Goal: Task Accomplishment & Management: Complete application form

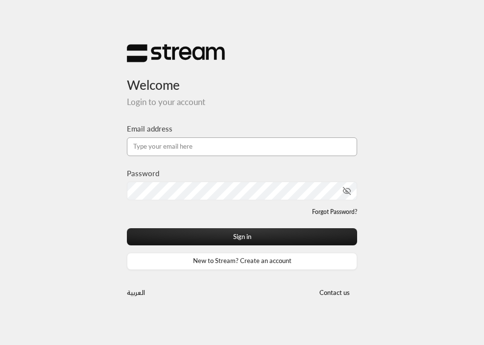
click at [184, 150] on input "Email address" at bounding box center [242, 146] width 230 height 19
type input "[EMAIL_ADDRESS][DOMAIN_NAME]"
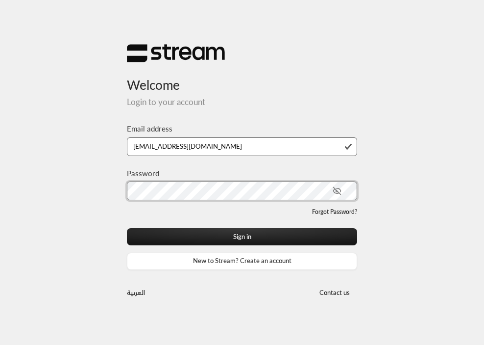
click at [127, 228] on button "Sign in" at bounding box center [242, 236] width 230 height 17
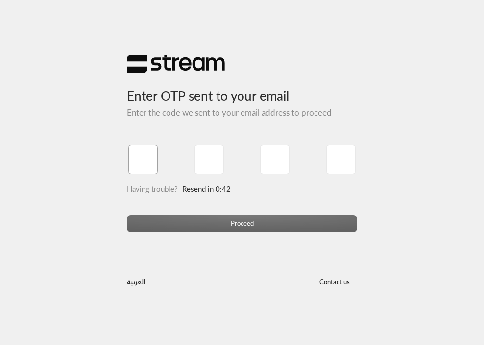
type input "1"
type input "2"
type input "7"
type input "5"
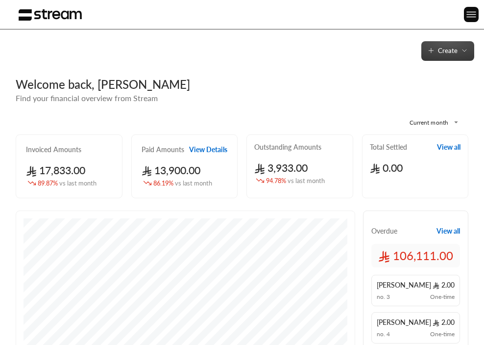
click at [441, 53] on span "Create" at bounding box center [448, 51] width 20 height 8
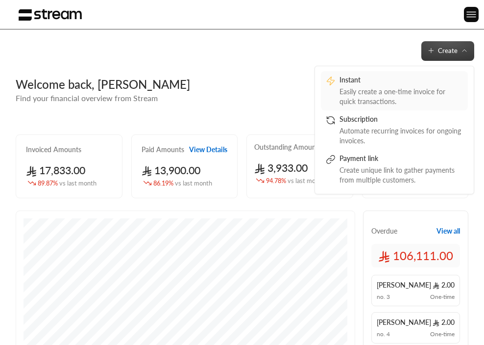
click at [353, 93] on div "Easily create a one-time invoice for quick transactions." at bounding box center [402, 97] width 124 height 20
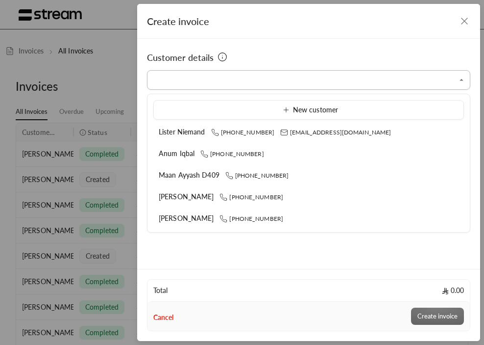
click at [302, 82] on input "Select customer" at bounding box center [308, 80] width 323 height 16
click at [188, 78] on input "Select customer" at bounding box center [308, 80] width 323 height 16
click at [187, 75] on input "Select customer" at bounding box center [308, 80] width 323 height 16
type input "**********"
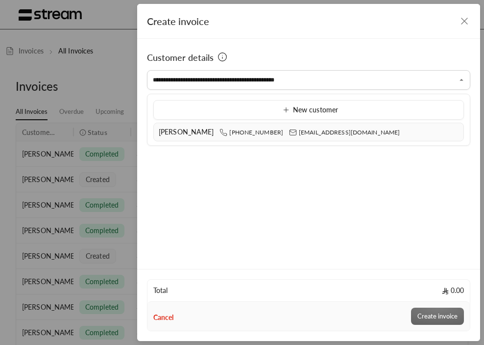
click at [298, 133] on span "[EMAIL_ADDRESS][DOMAIN_NAME]" at bounding box center [344, 131] width 111 height 7
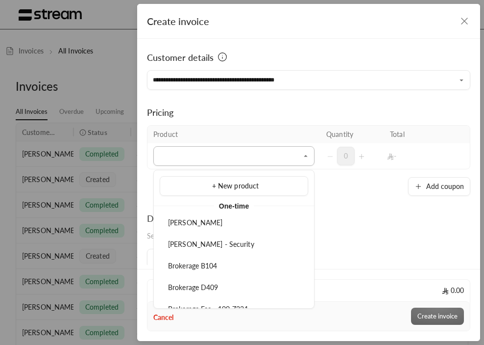
click at [224, 158] on input "Select customer" at bounding box center [233, 156] width 161 height 16
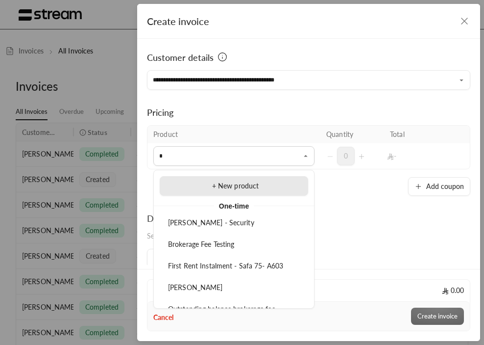
click at [272, 191] on li "+ New product" at bounding box center [234, 186] width 149 height 20
type input "**********"
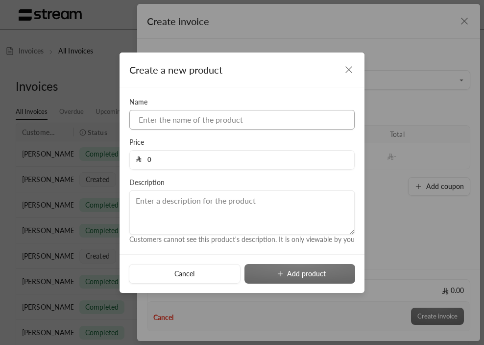
click at [170, 118] on input at bounding box center [241, 120] width 225 height 20
type input "[PERSON_NAME] H02 - Security Deposit"
click at [170, 162] on input "0" at bounding box center [245, 159] width 207 height 19
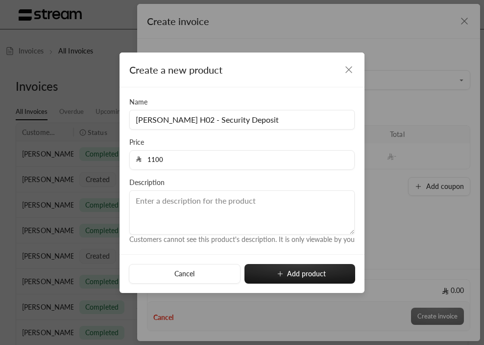
click at [152, 159] on input "1100" at bounding box center [245, 159] width 207 height 19
click at [171, 157] on input "10100" at bounding box center [245, 159] width 207 height 19
type input "10100"
click at [167, 211] on textarea at bounding box center [241, 212] width 225 height 44
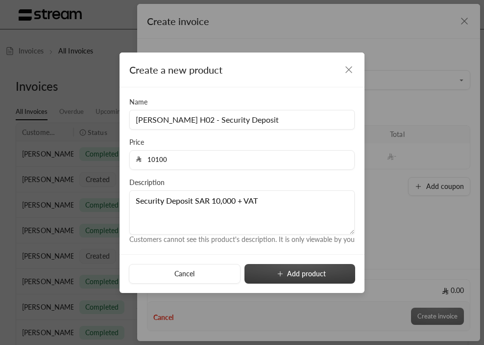
type textarea "Security Deposit SAR 10,000 + VAT"
click at [295, 271] on button "Add product" at bounding box center [300, 274] width 111 height 20
type input "0"
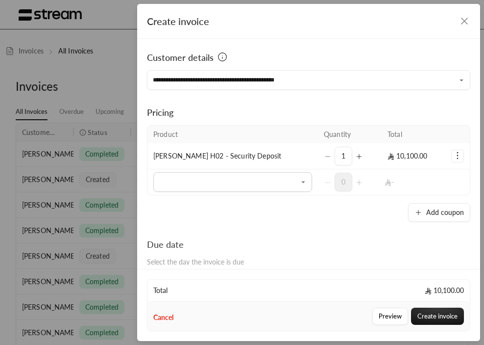
scroll to position [174, 0]
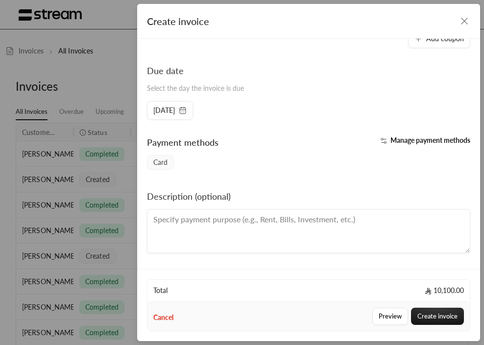
click at [328, 220] on textarea at bounding box center [308, 231] width 323 height 44
type textarea "Security Deposit SAR 10,000 + VAT"
click at [435, 318] on button "Create invoice" at bounding box center [437, 315] width 53 height 17
